Goal: Task Accomplishment & Management: Complete application form

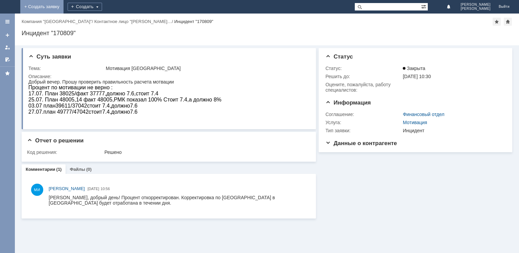
click at [63, 4] on link "+ Создать заявку" at bounding box center [41, 7] width 43 height 14
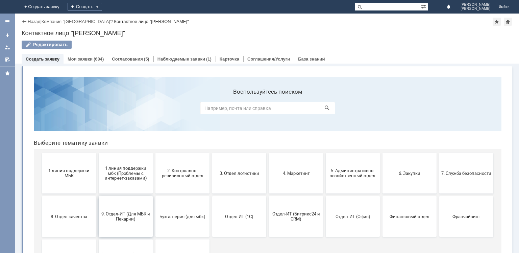
click at [123, 216] on span "9. Отдел-ИТ (Для МБК и Пекарни)" at bounding box center [126, 216] width 50 height 10
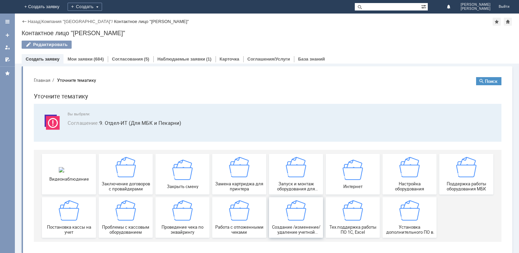
click at [295, 211] on img at bounding box center [296, 210] width 20 height 20
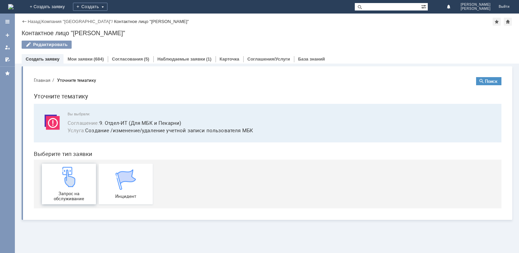
click at [77, 186] on img at bounding box center [69, 176] width 20 height 20
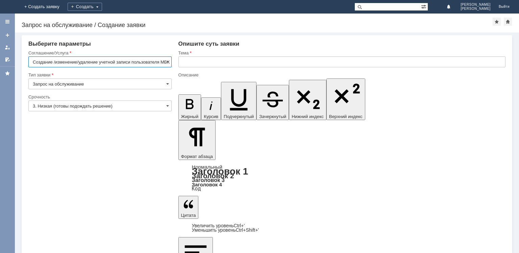
click at [199, 66] on input "text" at bounding box center [341, 61] width 327 height 11
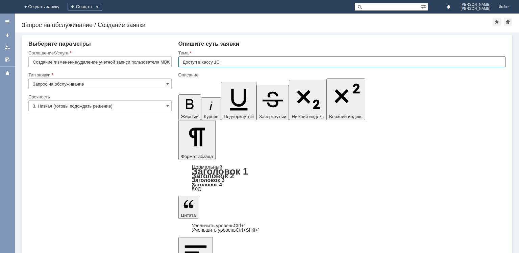
type input "Доступ в кассу 1С"
drag, startPoint x: 193, startPoint y: 2006, endPoint x: 196, endPoint y: 2008, distance: 3.9
